Goal: Task Accomplishment & Management: Use online tool/utility

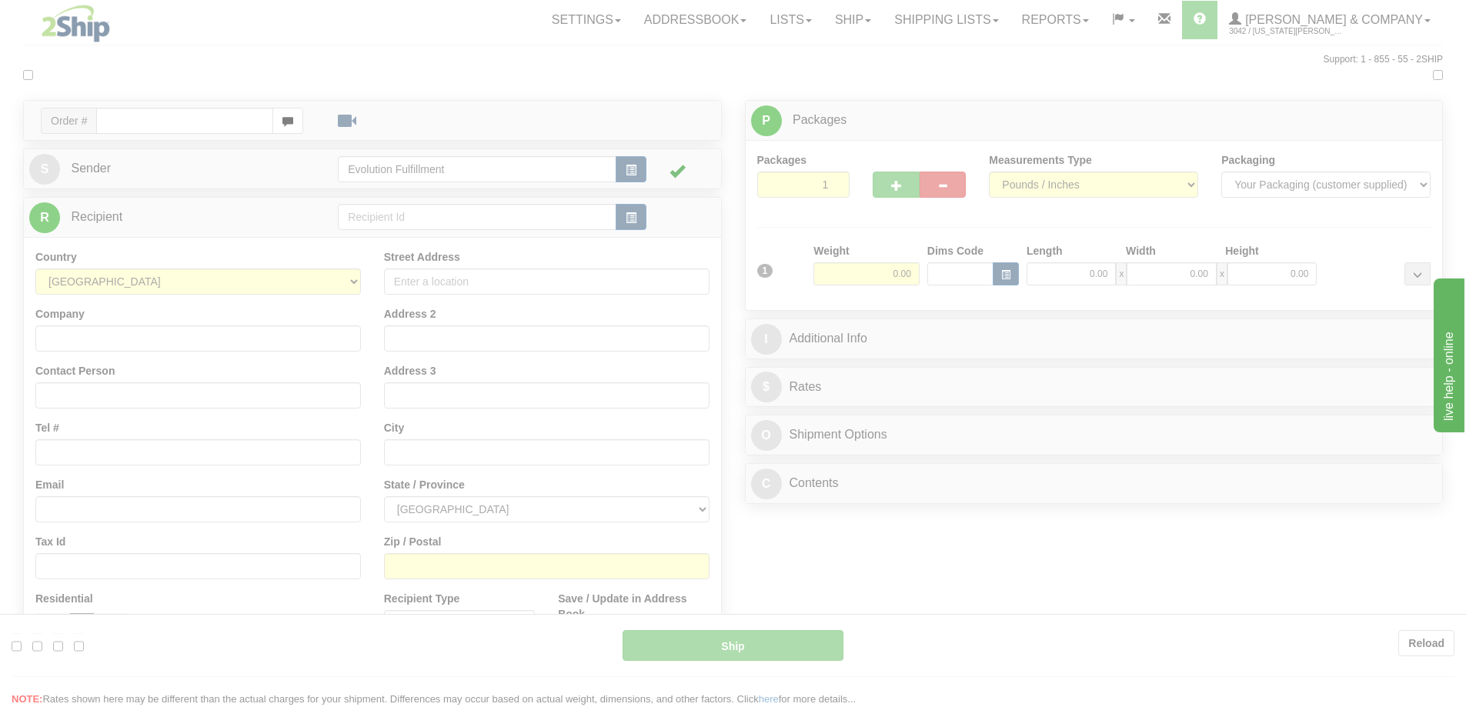
click at [960, 54] on div at bounding box center [733, 353] width 1466 height 707
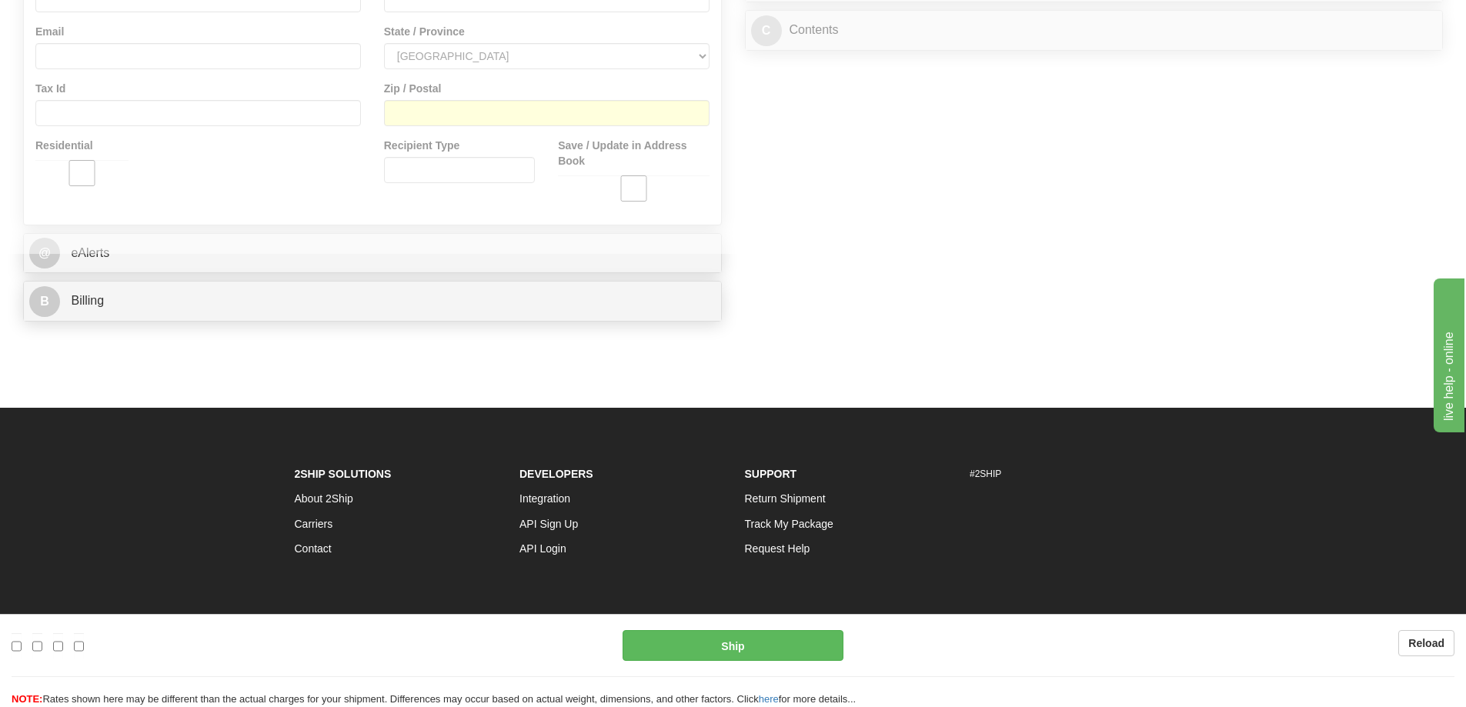
scroll to position [460, 0]
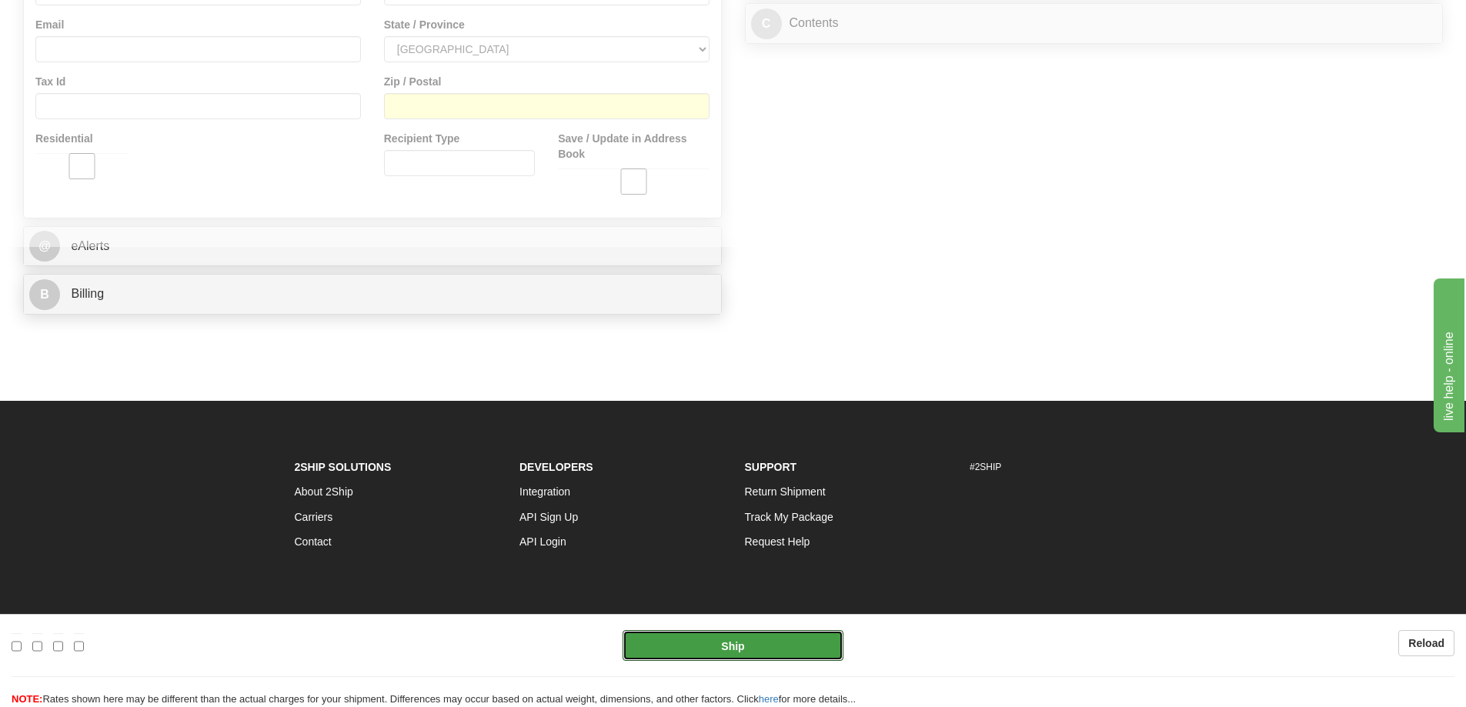
drag, startPoint x: 811, startPoint y: 646, endPoint x: 1168, endPoint y: 639, distance: 356.5
click at [1168, 639] on div "Edit Reload" at bounding box center [733, 645] width 1466 height 31
click at [678, 647] on button "Ship" at bounding box center [733, 645] width 221 height 31
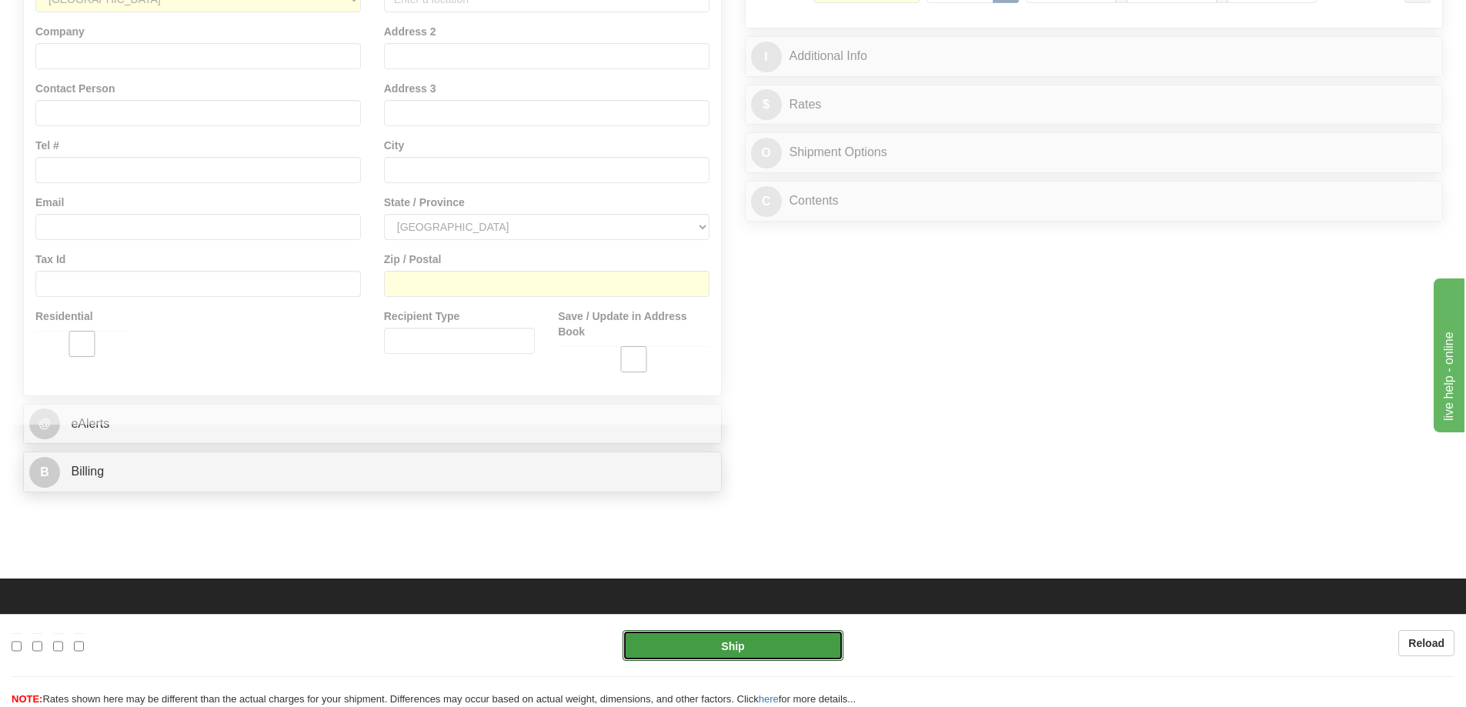
scroll to position [473, 0]
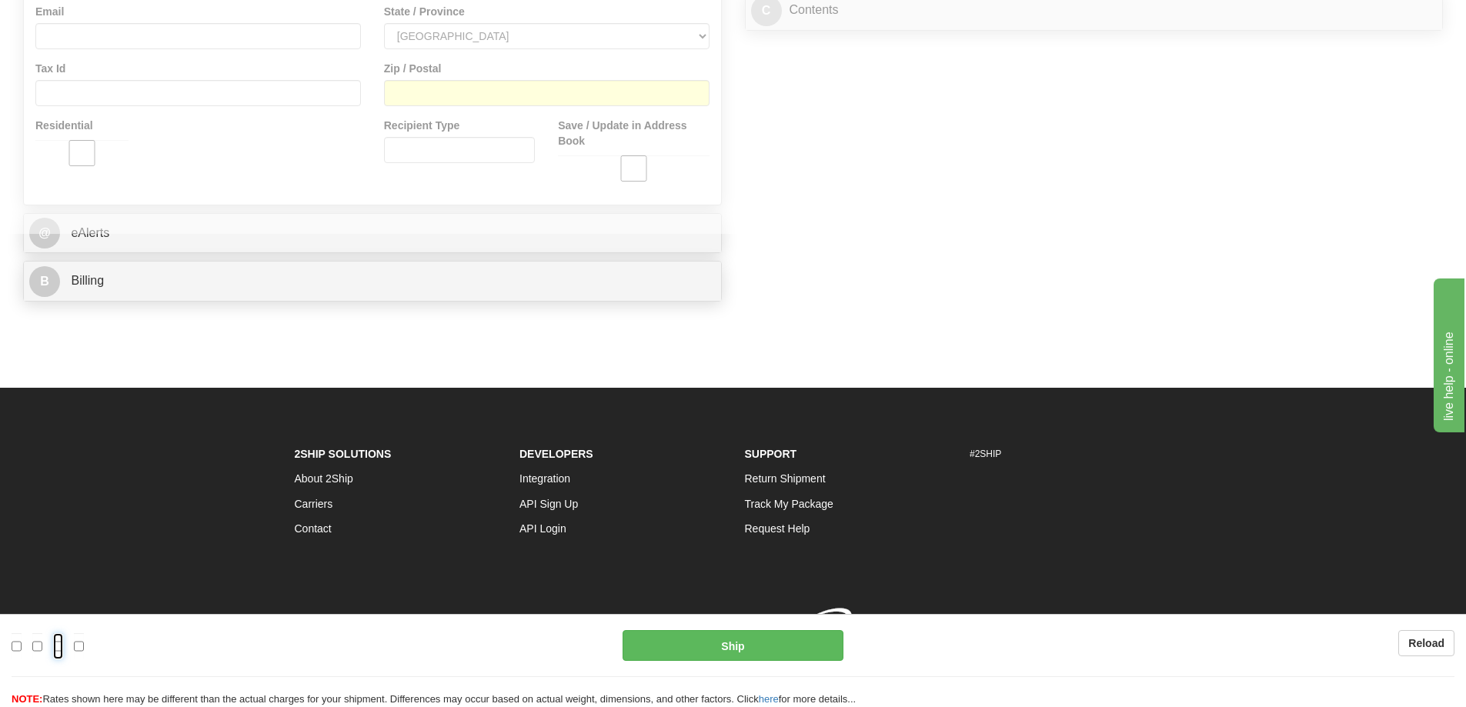
click at [62, 641] on input "checkbox" at bounding box center [58, 647] width 10 height 26
checkbox input "true"
click at [76, 646] on input "checkbox" at bounding box center [79, 647] width 10 height 26
checkbox input "true"
click at [37, 648] on input "checkbox" at bounding box center [37, 647] width 10 height 26
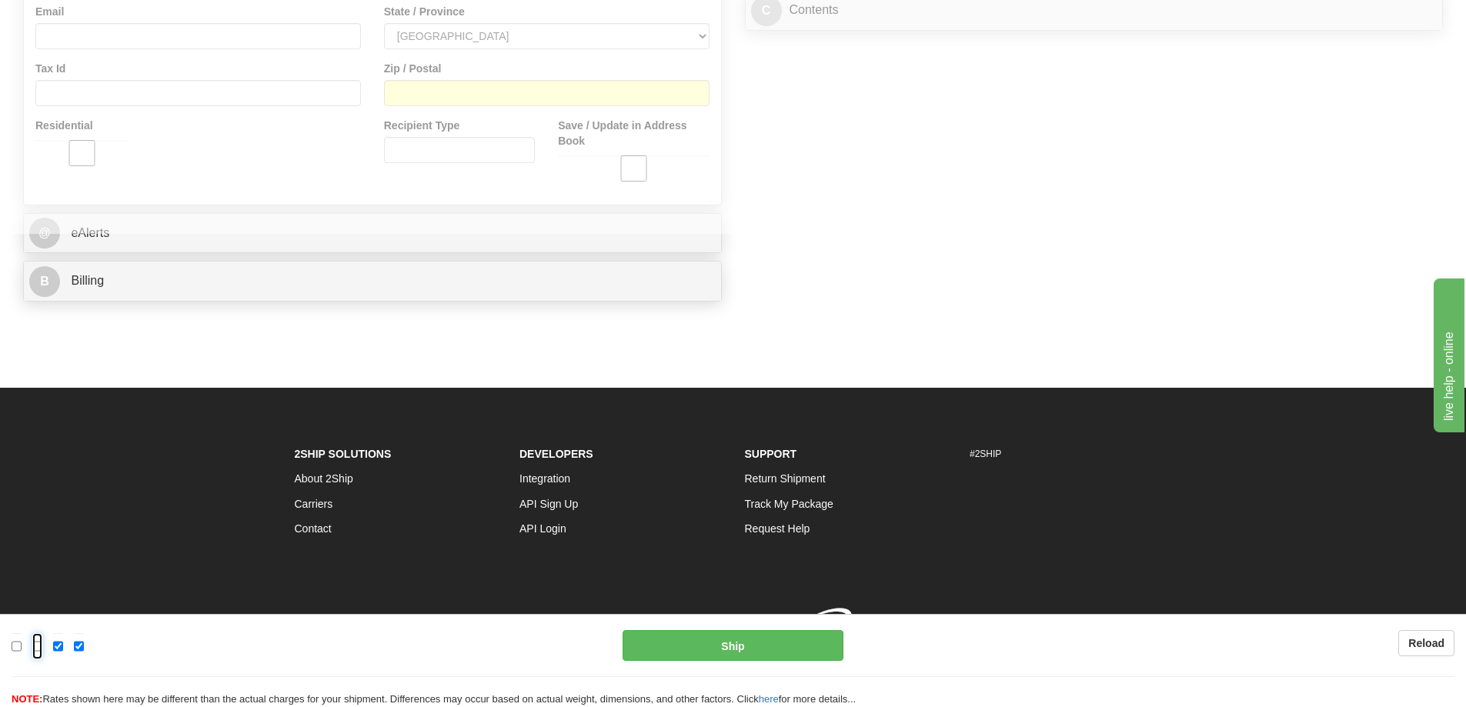
checkbox input "true"
click at [13, 648] on input "checkbox" at bounding box center [17, 647] width 10 height 26
checkbox input "true"
click at [1410, 637] on b "Reload" at bounding box center [1427, 643] width 36 height 12
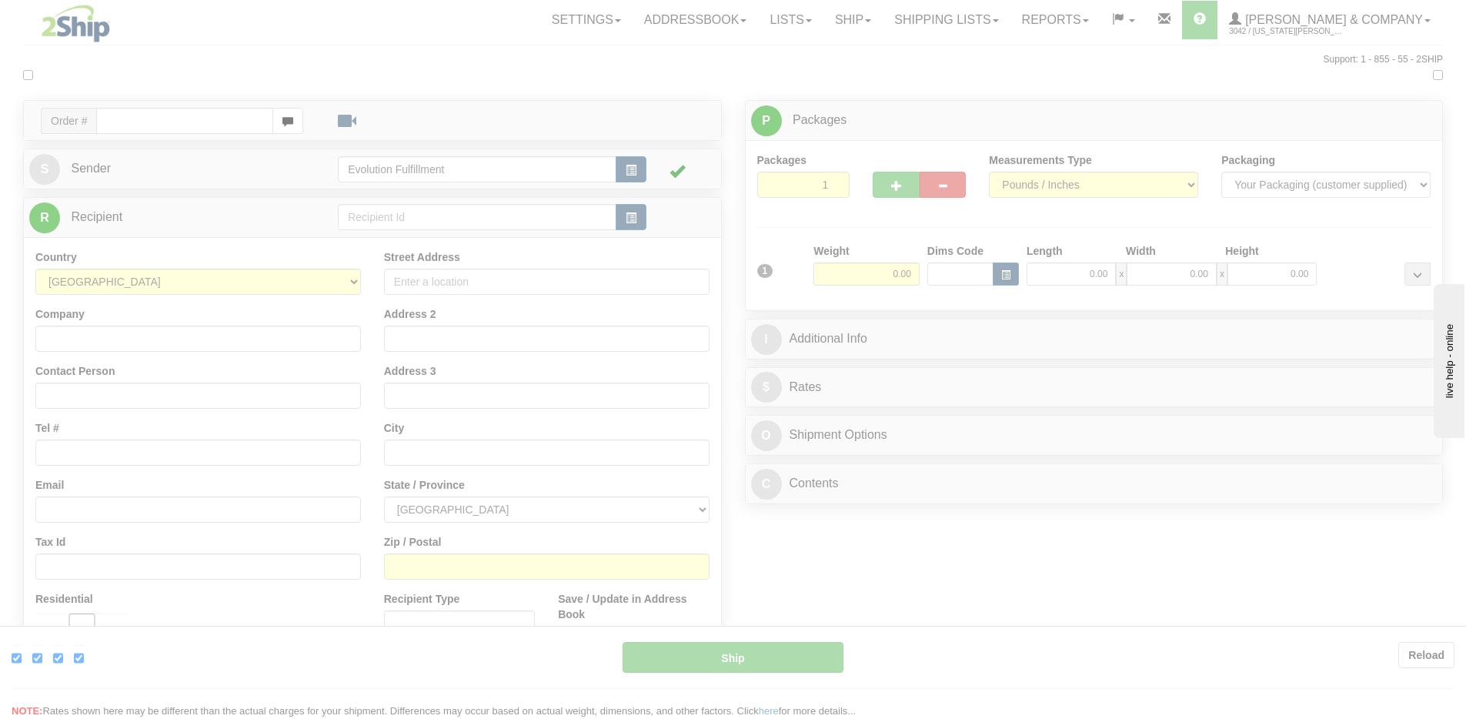
click at [497, 409] on div at bounding box center [733, 359] width 1466 height 719
click at [559, 329] on div at bounding box center [733, 359] width 1466 height 719
click at [1179, 70] on div at bounding box center [733, 359] width 1466 height 719
click at [1051, 28] on div at bounding box center [733, 359] width 1466 height 719
click at [968, 19] on div at bounding box center [733, 359] width 1466 height 719
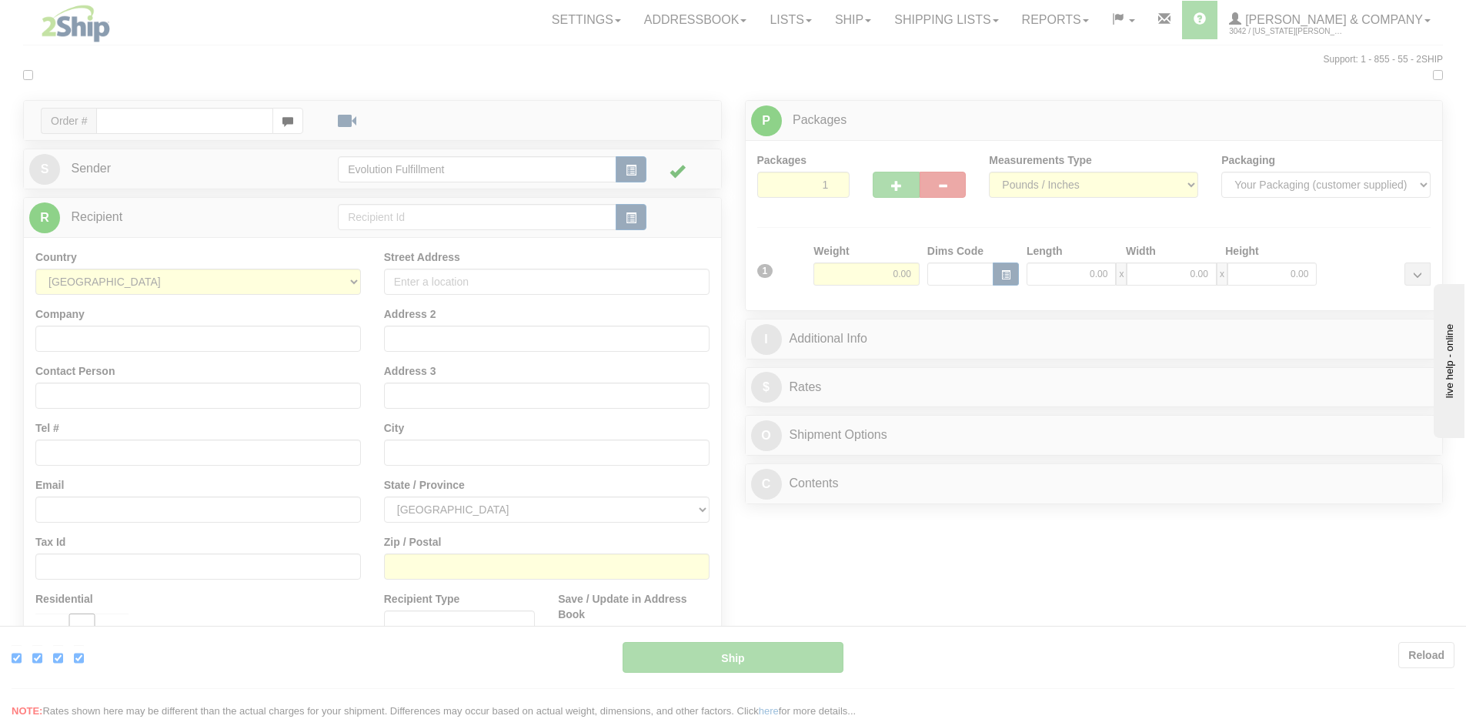
click at [883, 20] on div at bounding box center [733, 359] width 1466 height 719
click at [878, 22] on div at bounding box center [733, 359] width 1466 height 719
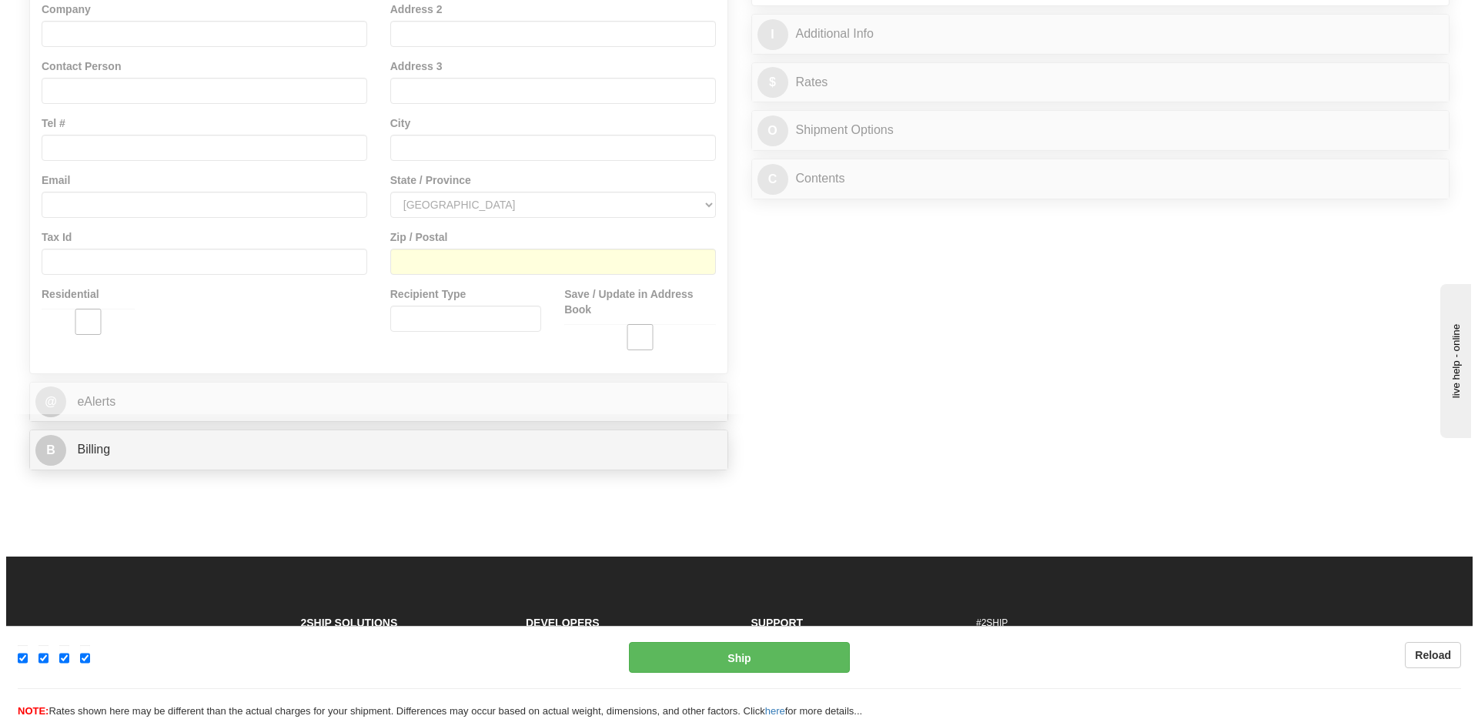
scroll to position [462, 0]
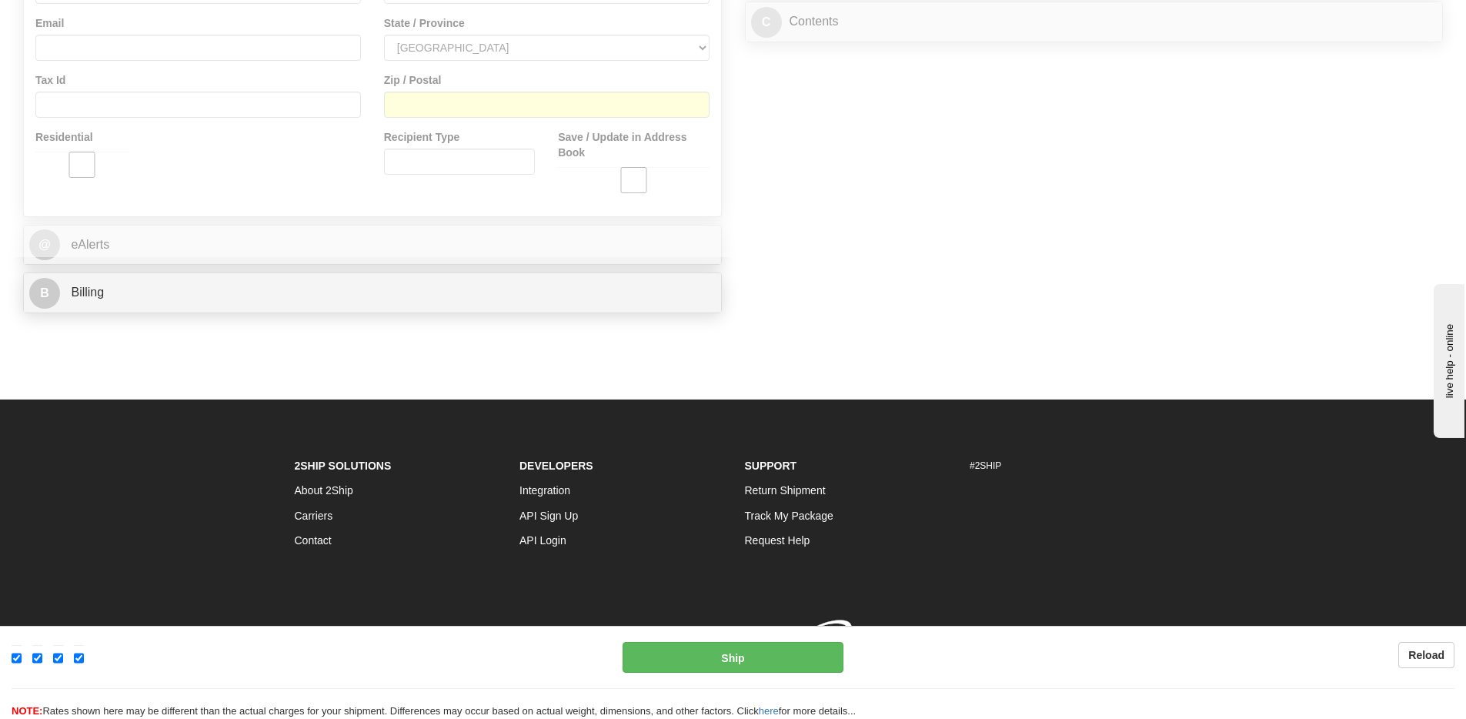
click at [49, 658] on div "Edit Reload" at bounding box center [306, 656] width 588 height 29
click at [60, 638] on div "Edit Reload Reload NOTE:" at bounding box center [733, 672] width 1466 height 93
click at [59, 655] on input "checkbox" at bounding box center [58, 658] width 10 height 26
checkbox input "false"
click at [773, 713] on link "here" at bounding box center [769, 711] width 20 height 12
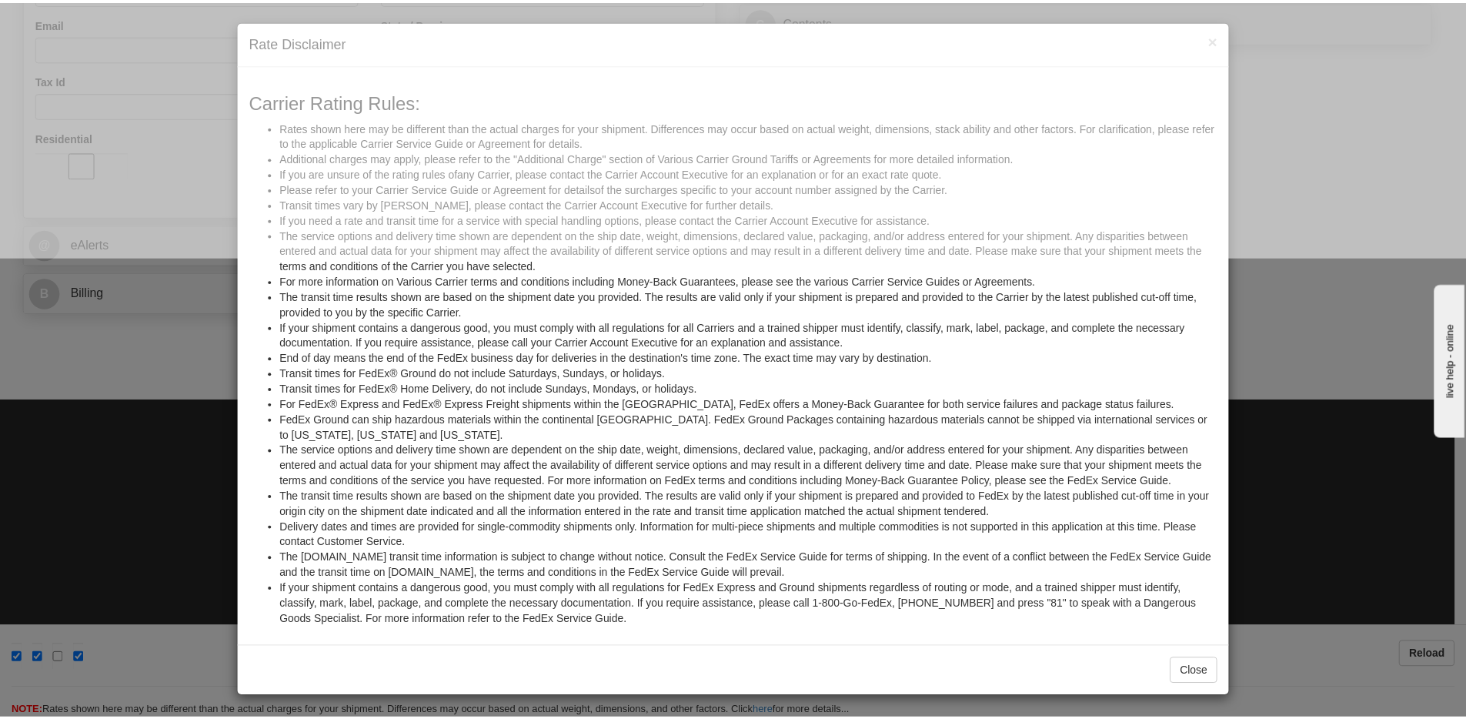
scroll to position [5, 0]
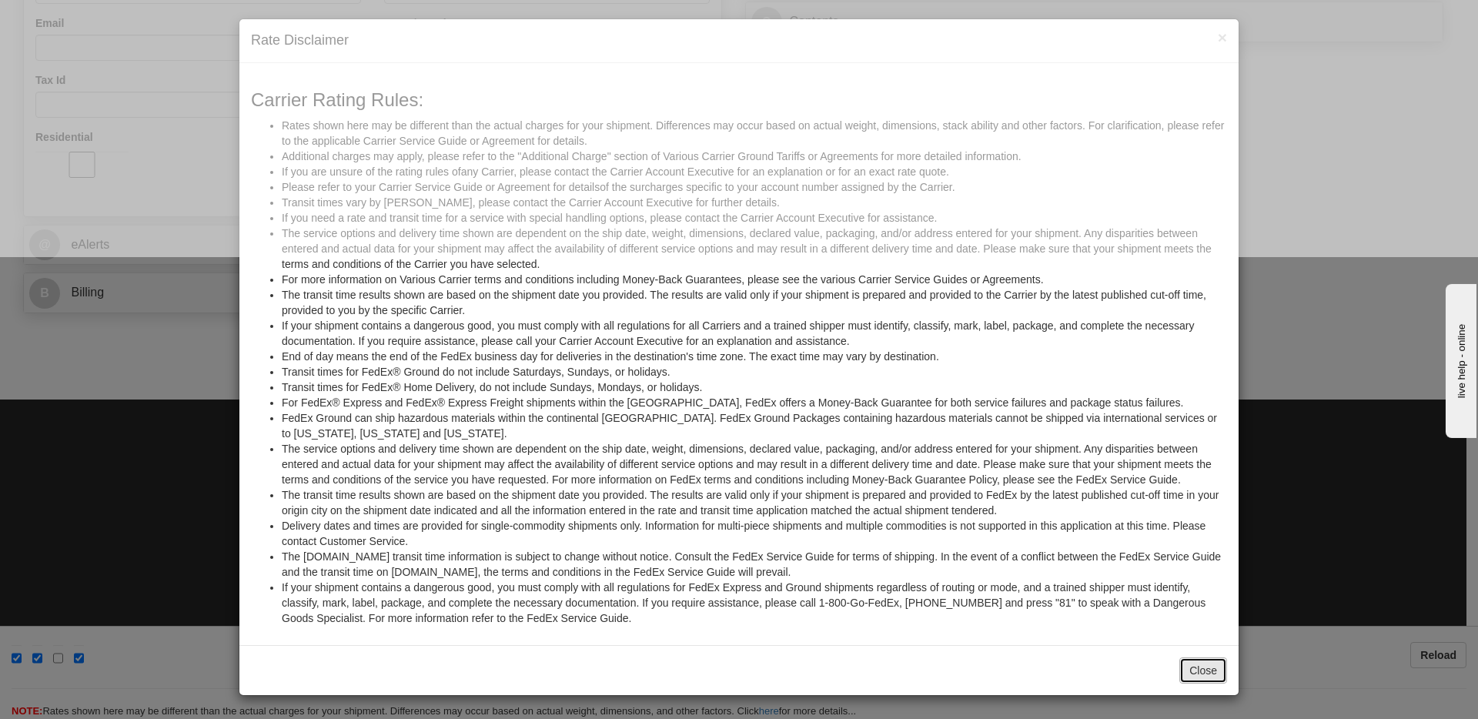
click at [1193, 667] on button "Close" at bounding box center [1203, 670] width 48 height 26
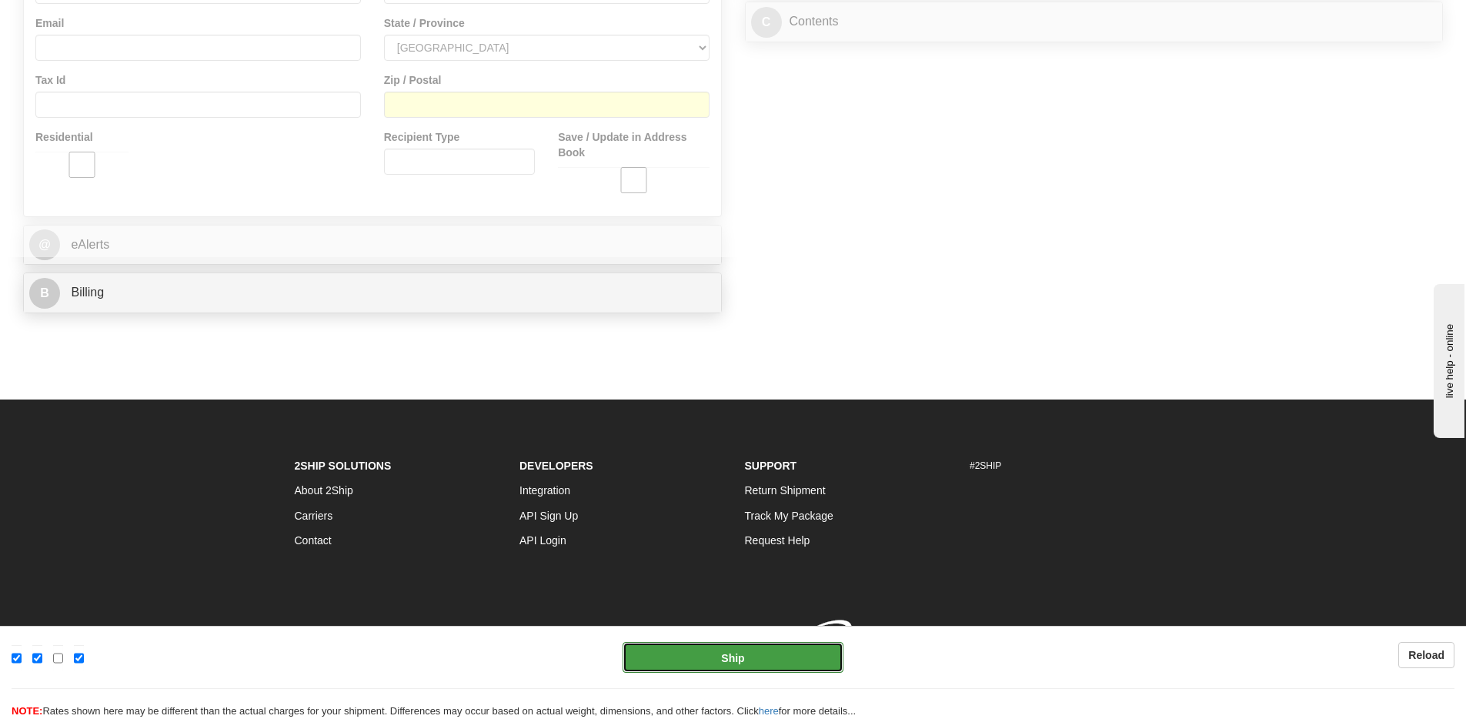
click at [826, 654] on button "Ship" at bounding box center [733, 657] width 221 height 31
click at [1421, 652] on b "Reload" at bounding box center [1427, 655] width 36 height 12
click at [721, 664] on button "Ship" at bounding box center [733, 657] width 221 height 31
